Goal: Learn about a topic

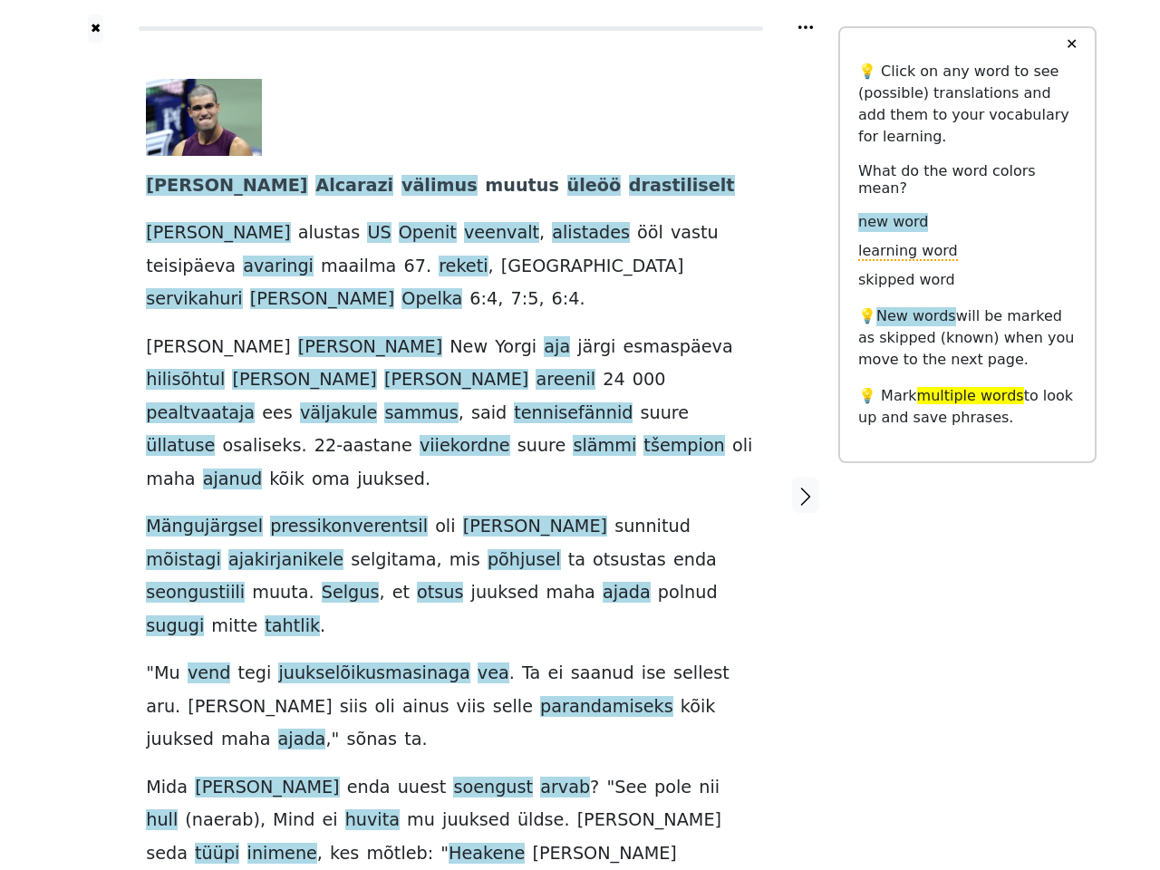
click at [580, 435] on div "[PERSON_NAME] välimus muutus üleöö drastiliselt [PERSON_NAME] alustas US Openit…" at bounding box center [451, 474] width 610 height 791
click at [806, 27] on icon at bounding box center [805, 27] width 14 height 4
click at [95, 423] on div at bounding box center [95, 495] width 64 height 905
click at [450, 423] on div "[PERSON_NAME] välimus muutus üleöö drastiliselt [PERSON_NAME] alustas US Openit…" at bounding box center [451, 474] width 610 height 791
click at [171, 187] on span "[PERSON_NAME]" at bounding box center [226, 186] width 161 height 23
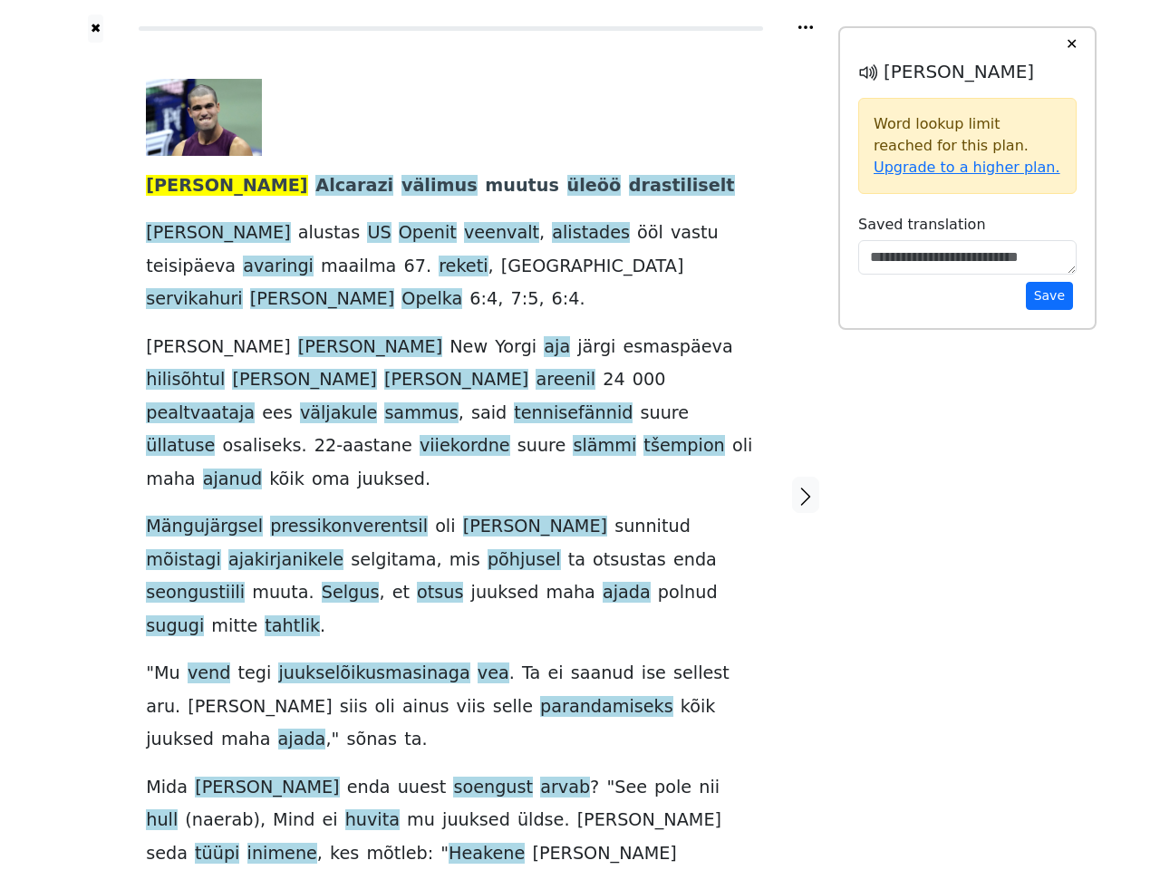
click at [315, 187] on span "Alcarazi" at bounding box center [354, 186] width 78 height 23
click at [401, 187] on span "välimus" at bounding box center [439, 186] width 76 height 23
click at [485, 187] on span "muutus" at bounding box center [522, 186] width 74 height 23
click at [567, 187] on span "üleöö" at bounding box center [594, 186] width 54 height 23
click at [629, 187] on span "drastiliselt" at bounding box center [682, 186] width 106 height 23
